Goal: Task Accomplishment & Management: Manage account settings

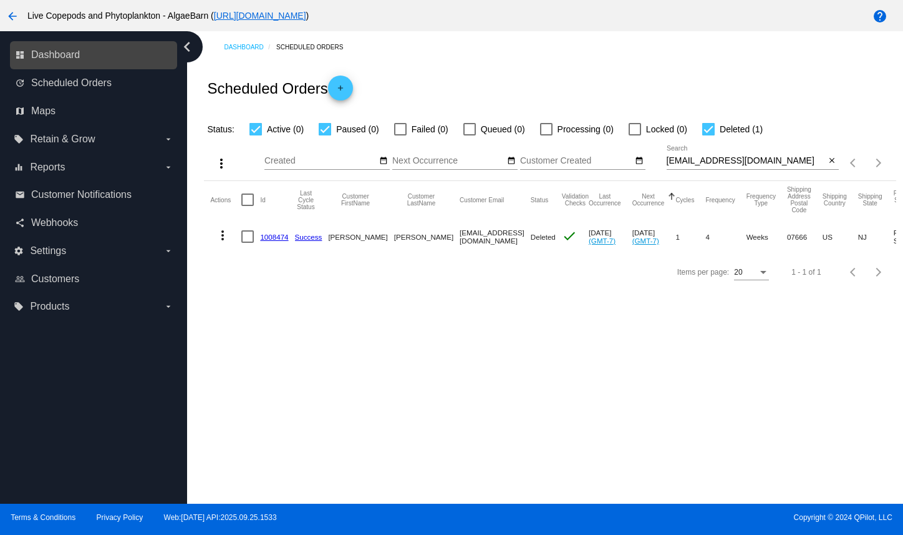
click at [165, 54] on link "dashboard Dashboard" at bounding box center [94, 55] width 158 height 20
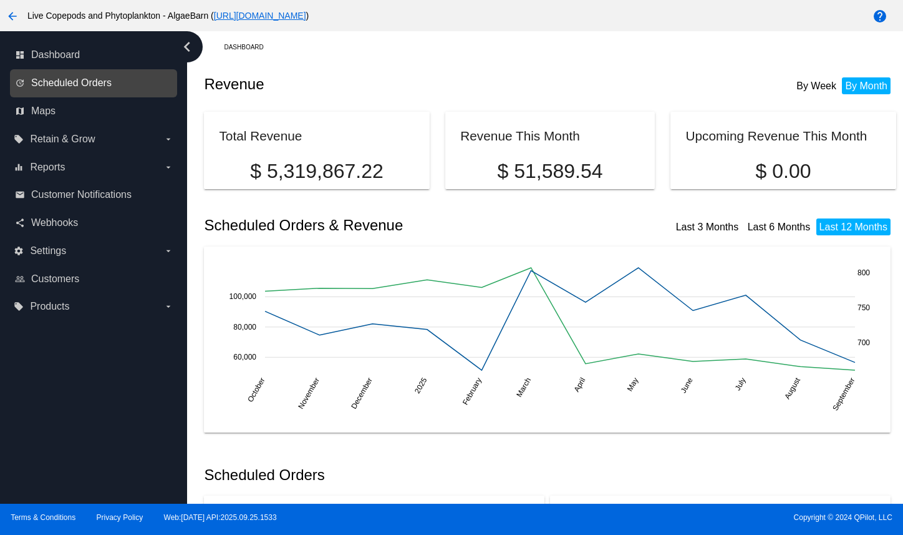
click at [73, 89] on span "Scheduled Orders" at bounding box center [71, 82] width 80 height 11
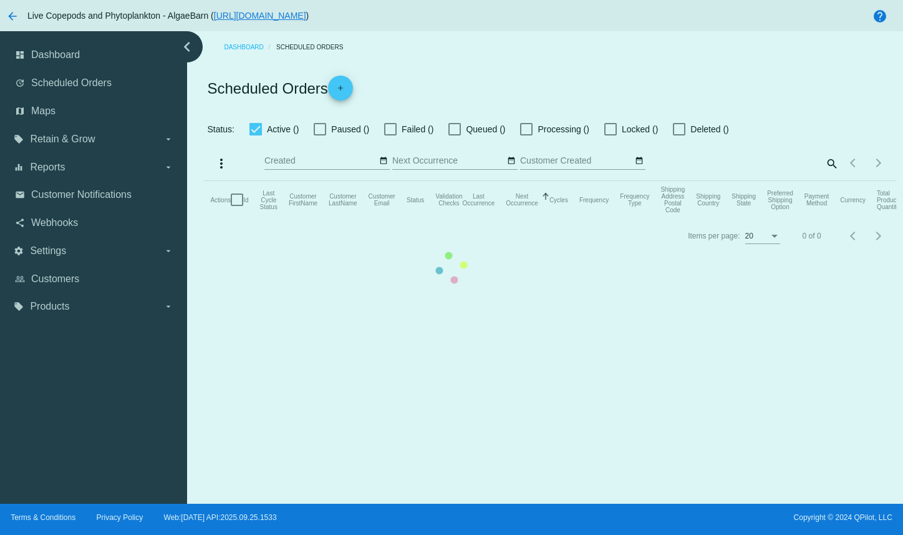
checkbox input "true"
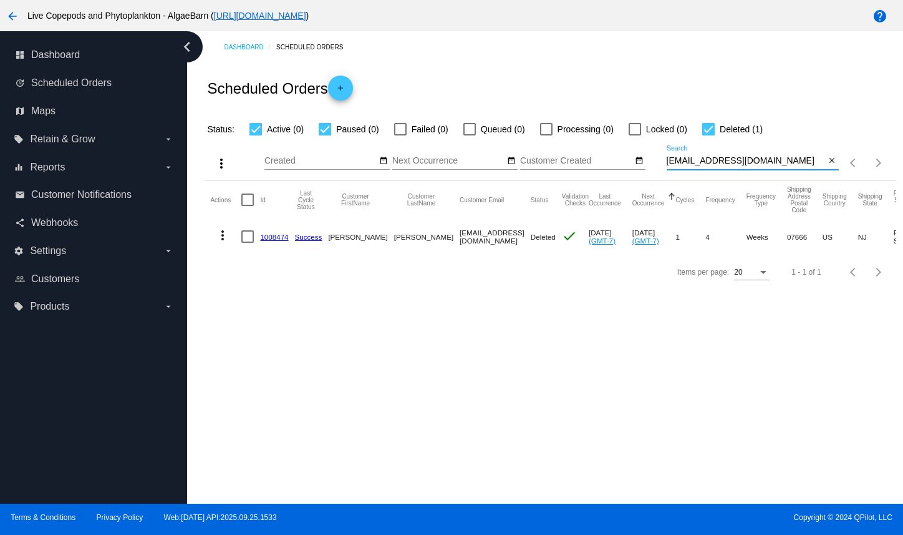
drag, startPoint x: 787, startPoint y: 180, endPoint x: 664, endPoint y: 184, distance: 122.4
click at [665, 181] on div "more_vert Sep Jan Feb Mar [DATE]" at bounding box center [550, 159] width 692 height 44
drag, startPoint x: 785, startPoint y: 177, endPoint x: 655, endPoint y: 186, distance: 130.1
click at [655, 181] on div "more_vert Sep Jan Feb Mar [DATE]" at bounding box center [550, 159] width 692 height 44
paste input "HomeSlizzice"
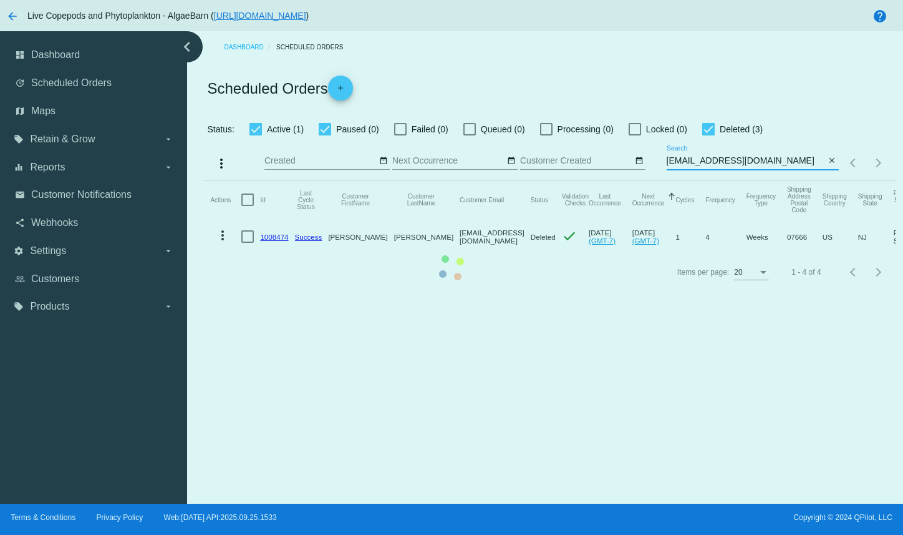
type input "[EMAIL_ADDRESS][DOMAIN_NAME]"
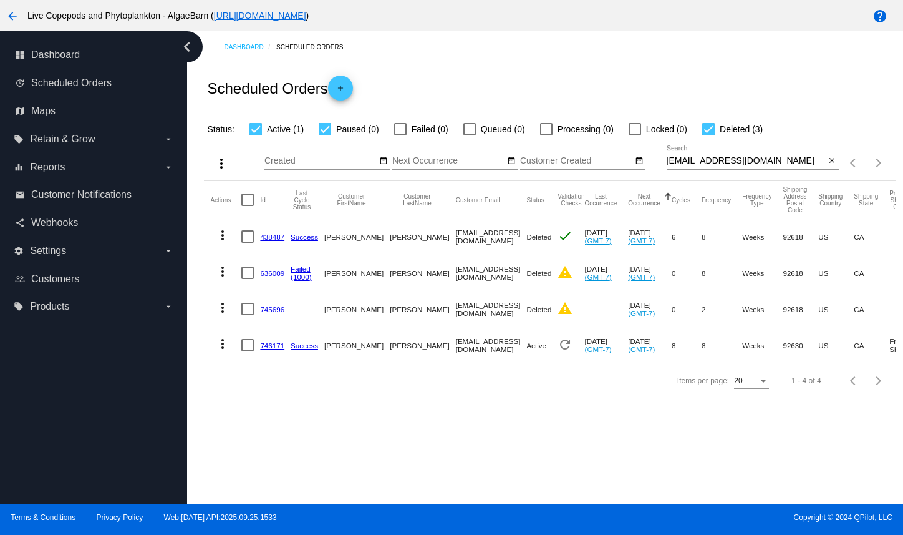
click at [285, 349] on link "746171" at bounding box center [272, 345] width 24 height 8
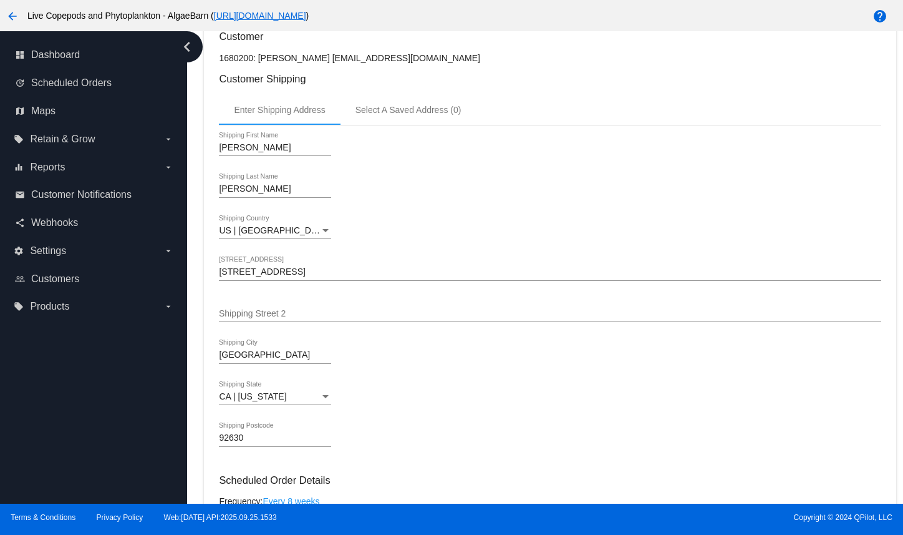
scroll to position [374, 0]
